Goal: Register for event/course

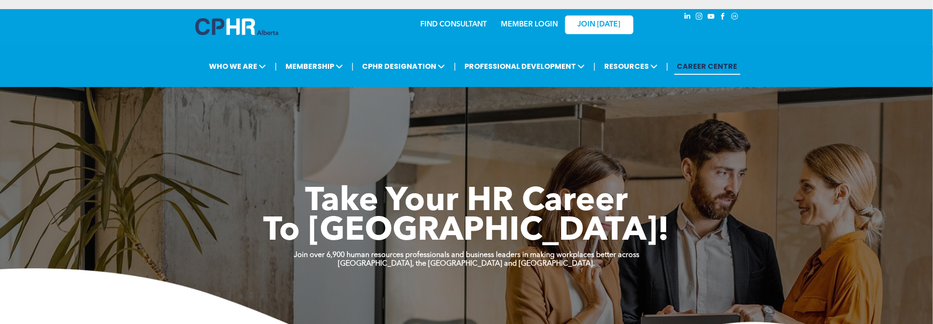
click at [538, 24] on link "MEMBER LOGIN" at bounding box center [529, 24] width 57 height 7
click at [513, 23] on link "MEMBER LOGIN" at bounding box center [529, 24] width 57 height 7
click at [211, 33] on img at bounding box center [236, 26] width 83 height 17
click at [536, 26] on link "MEMBER LOGIN" at bounding box center [529, 24] width 57 height 7
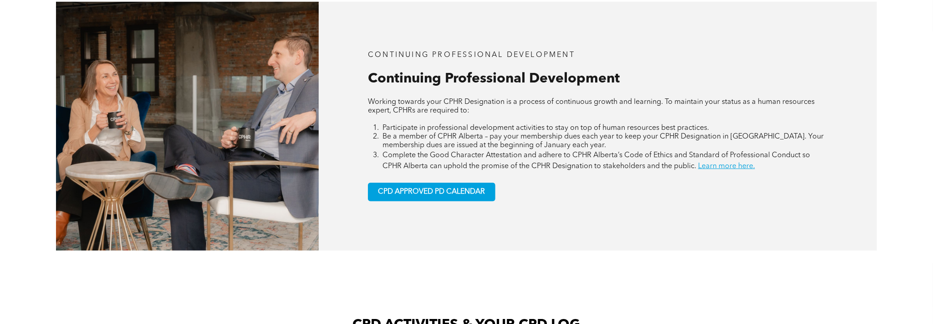
scroll to position [436, 0]
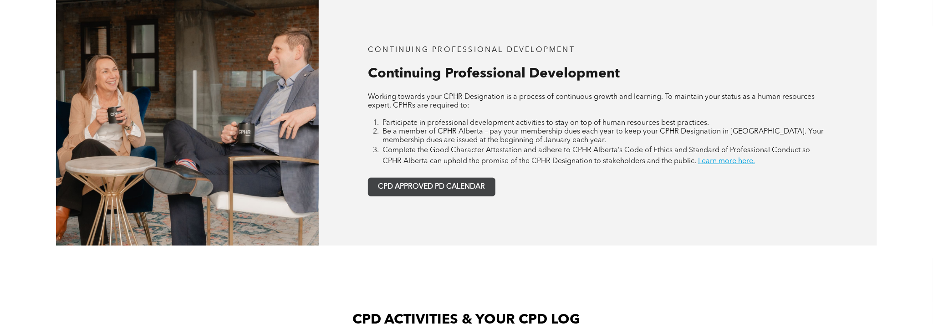
click at [404, 184] on span "CPD APPROVED PD CALENDAR" at bounding box center [431, 187] width 107 height 9
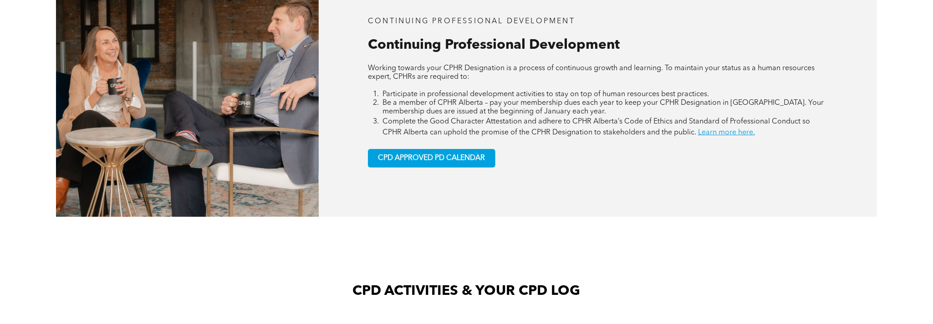
scroll to position [472, 0]
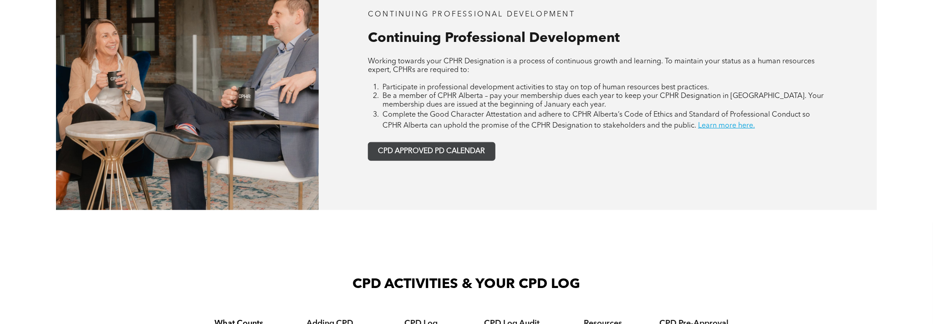
click at [433, 149] on span "CPD APPROVED PD CALENDAR" at bounding box center [431, 151] width 107 height 9
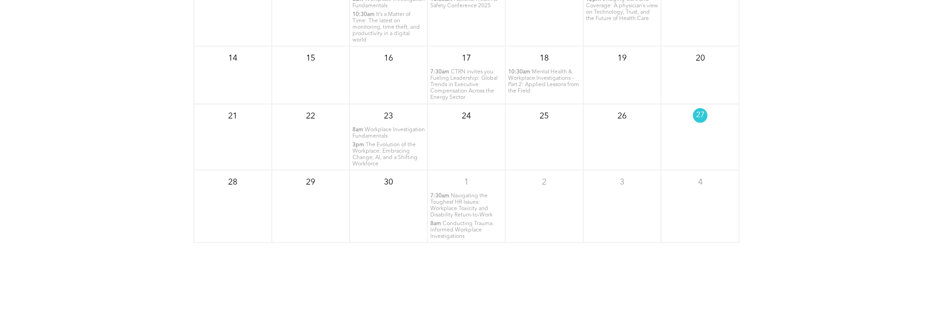
scroll to position [1352, 0]
click at [449, 197] on span "Navigating the Toughest HR Issues: Workplace Toxicity and Disability Return-to-…" at bounding box center [461, 203] width 62 height 25
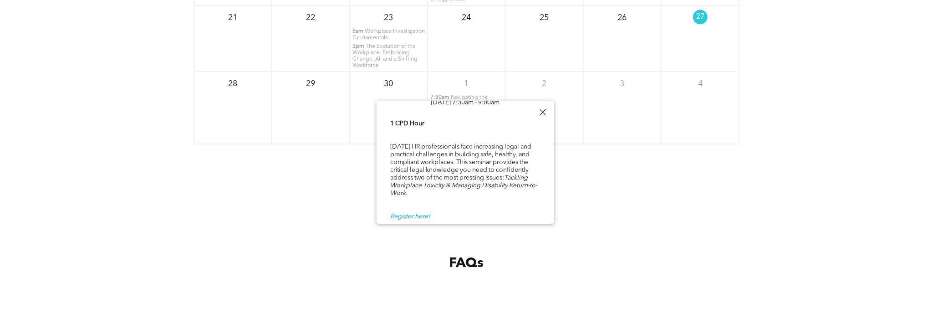
scroll to position [1449, 0]
click at [467, 178] on div "1 CPD Hour Today’s HR professionals face increasing legal and practical challen…" at bounding box center [465, 170] width 150 height 102
click at [418, 215] on link "Register here!" at bounding box center [410, 216] width 40 height 6
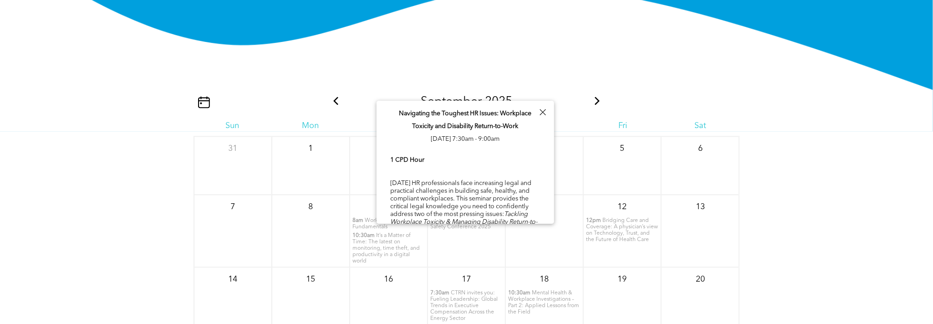
scroll to position [1052, 0]
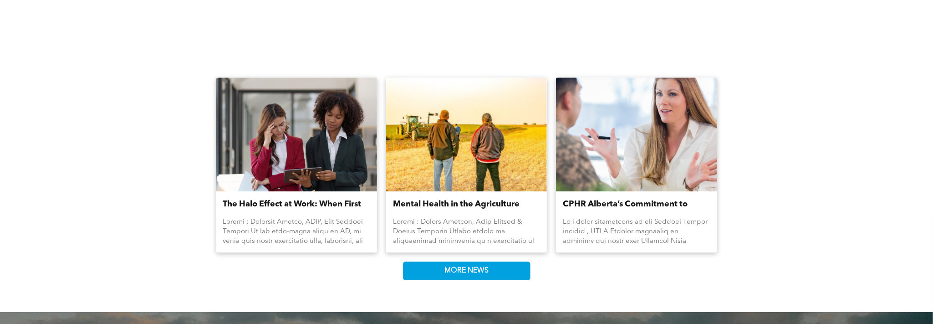
scroll to position [1708, 0]
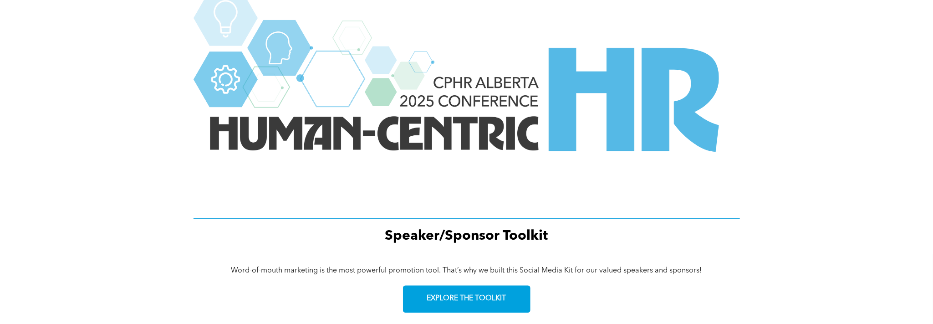
scroll to position [1135, 0]
